Goal: Obtain resource: Obtain resource

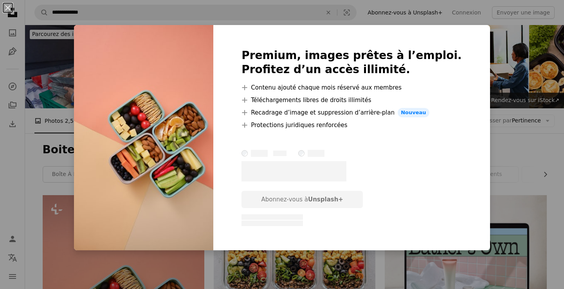
scroll to position [193, 0]
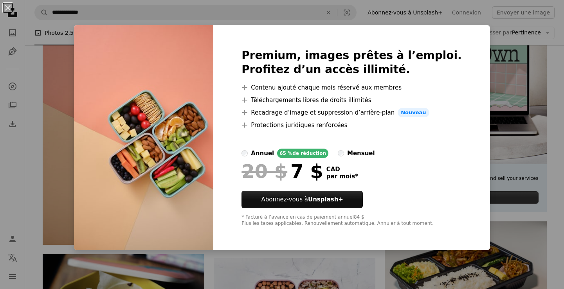
click at [78, 124] on div "An X shape Premium, images prêtes à l’emploi. Profitez d’un accès illimité. A p…" at bounding box center [282, 144] width 564 height 289
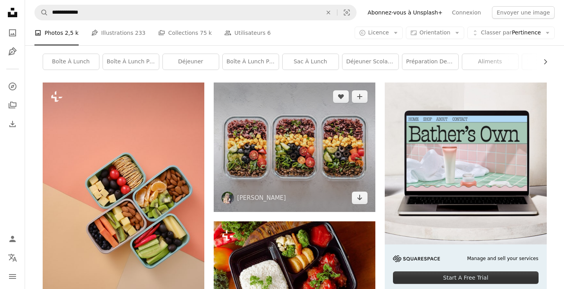
scroll to position [113, 0]
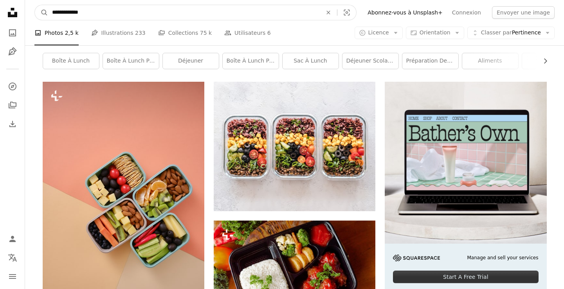
drag, startPoint x: 123, startPoint y: 13, endPoint x: -7, endPoint y: 11, distance: 129.9
type input "*****"
click at [35, 5] on button "A magnifying glass" at bounding box center [41, 12] width 13 height 15
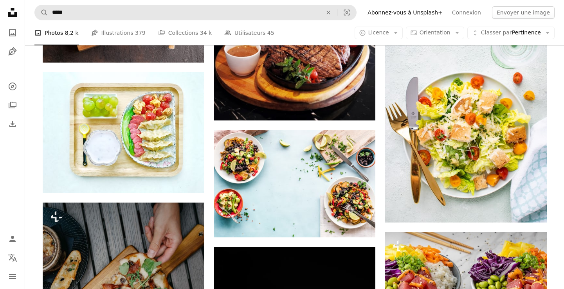
scroll to position [746, 0]
